Goal: Navigation & Orientation: Find specific page/section

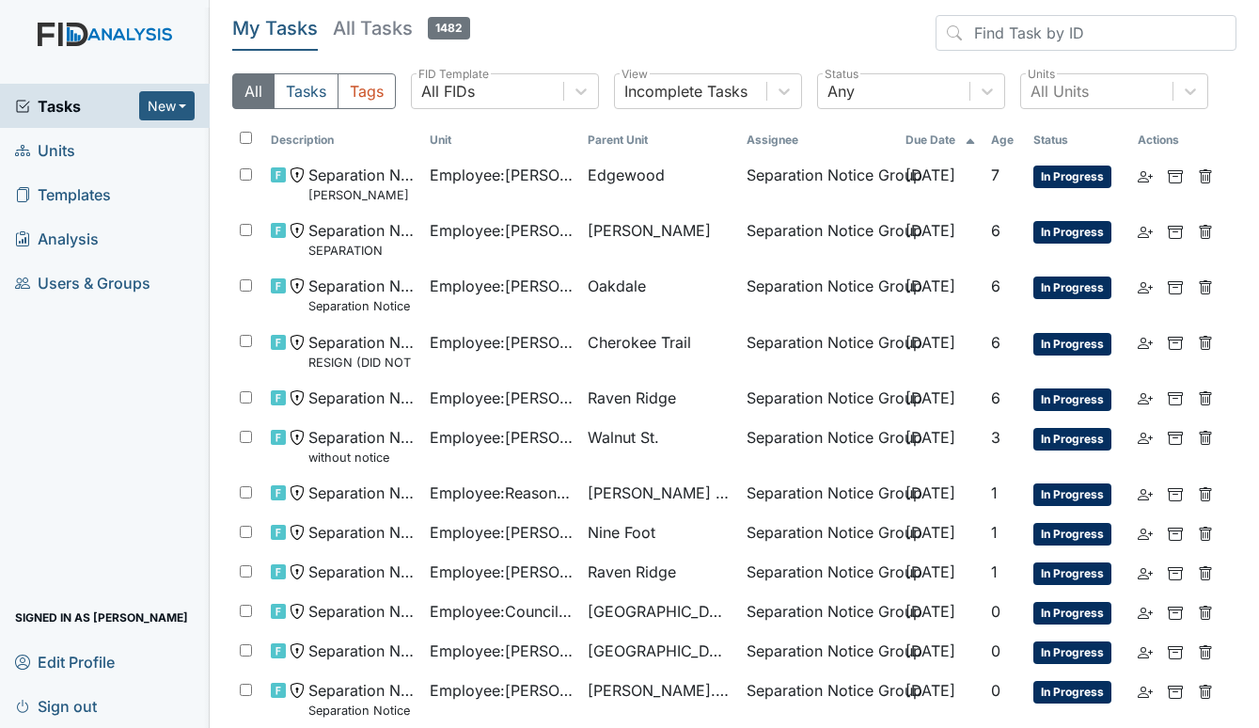
scroll to position [80, 0]
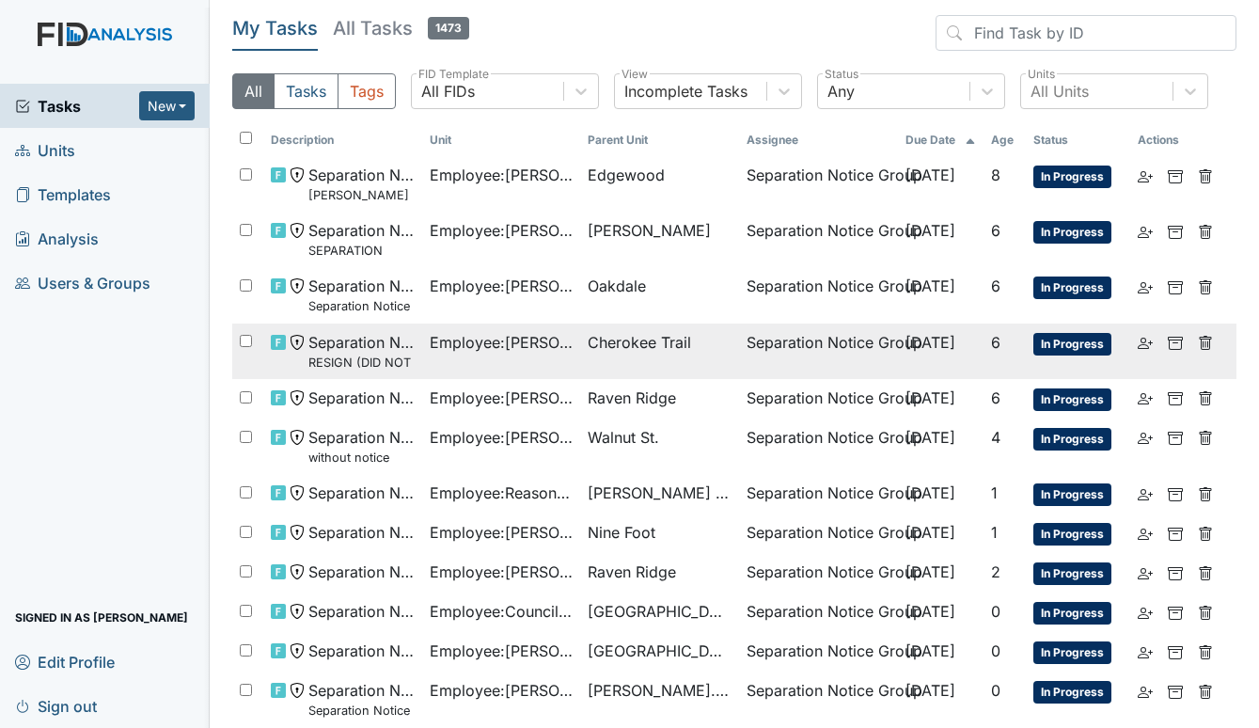
scroll to position [80, 0]
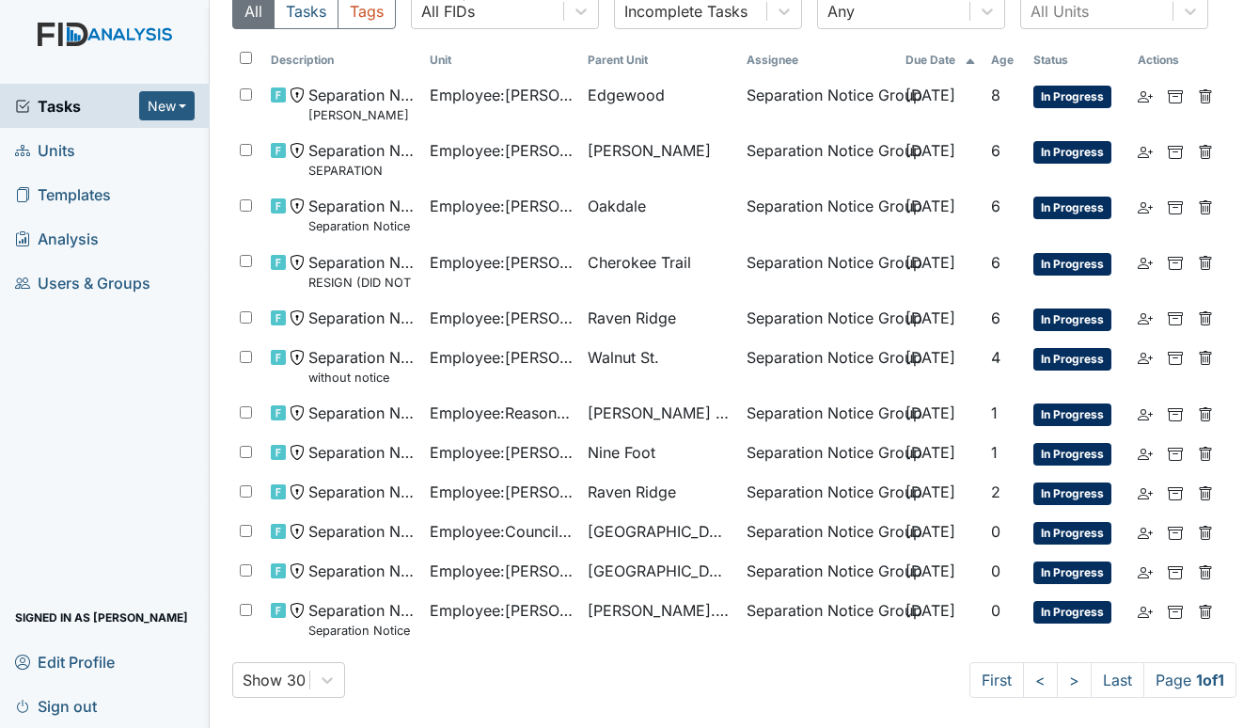
click at [60, 143] on span "Units" at bounding box center [45, 149] width 60 height 29
